Goal: Task Accomplishment & Management: Manage account settings

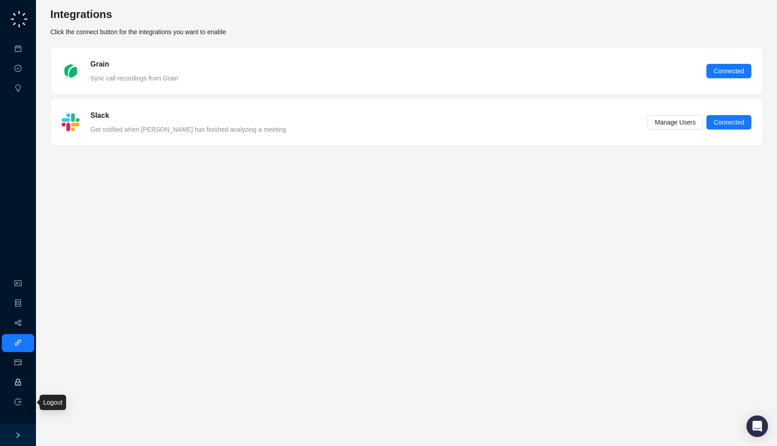
click at [26, 386] on link "Employee" at bounding box center [40, 382] width 28 height 7
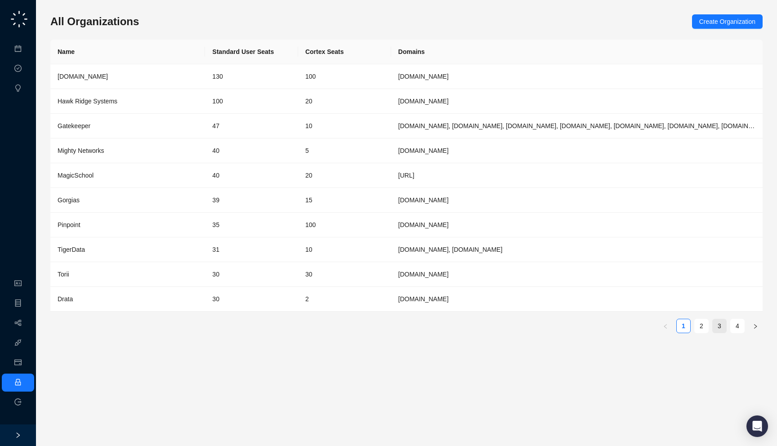
click at [715, 330] on link "3" at bounding box center [719, 325] width 13 height 13
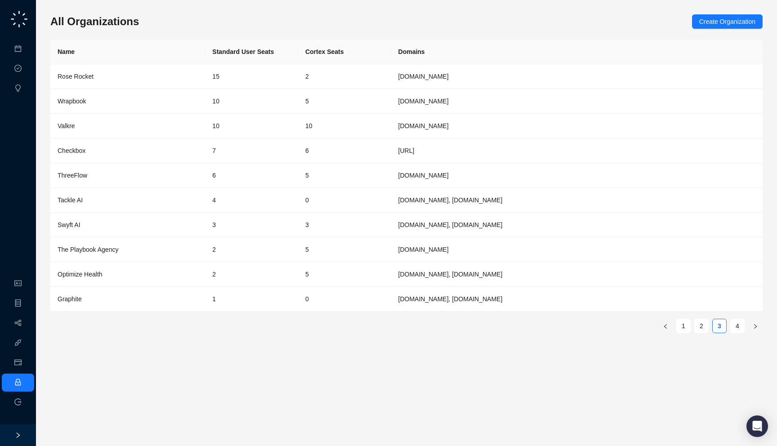
click at [214, 63] on th "Standard User Seats" at bounding box center [251, 52] width 93 height 25
click at [214, 72] on td "15" at bounding box center [251, 76] width 93 height 25
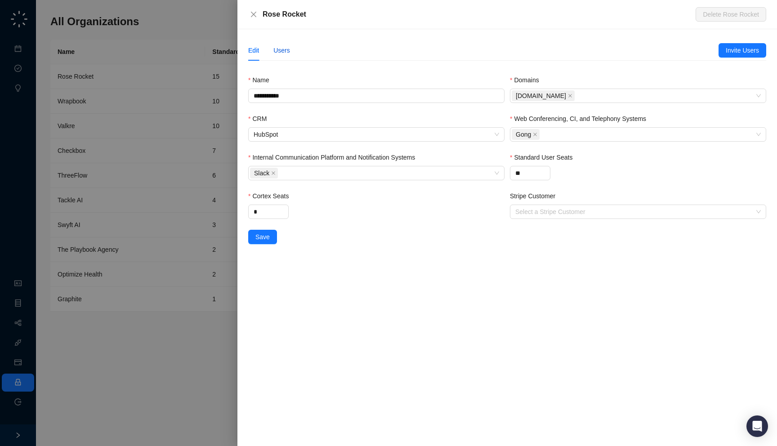
click at [289, 52] on div "Users" at bounding box center [281, 50] width 17 height 10
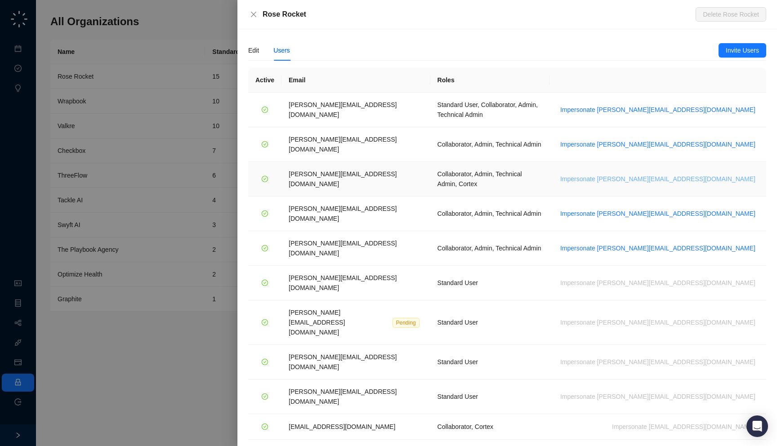
click at [687, 174] on span "Impersonate jane.h@roserocket.com" at bounding box center [657, 179] width 195 height 10
